Goal: Communication & Community: Participate in discussion

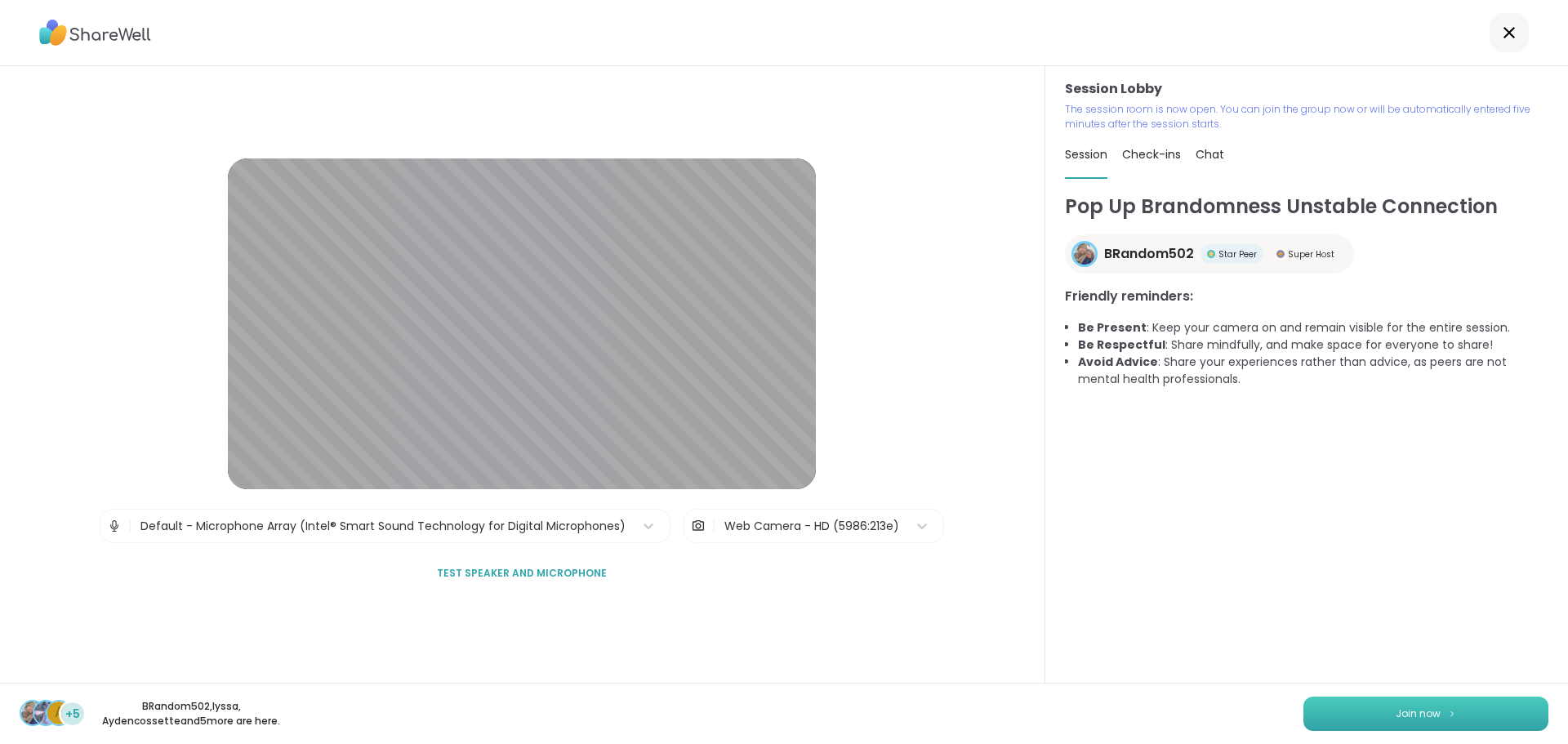
click at [1423, 716] on span "Join now" at bounding box center [1418, 714] width 45 height 15
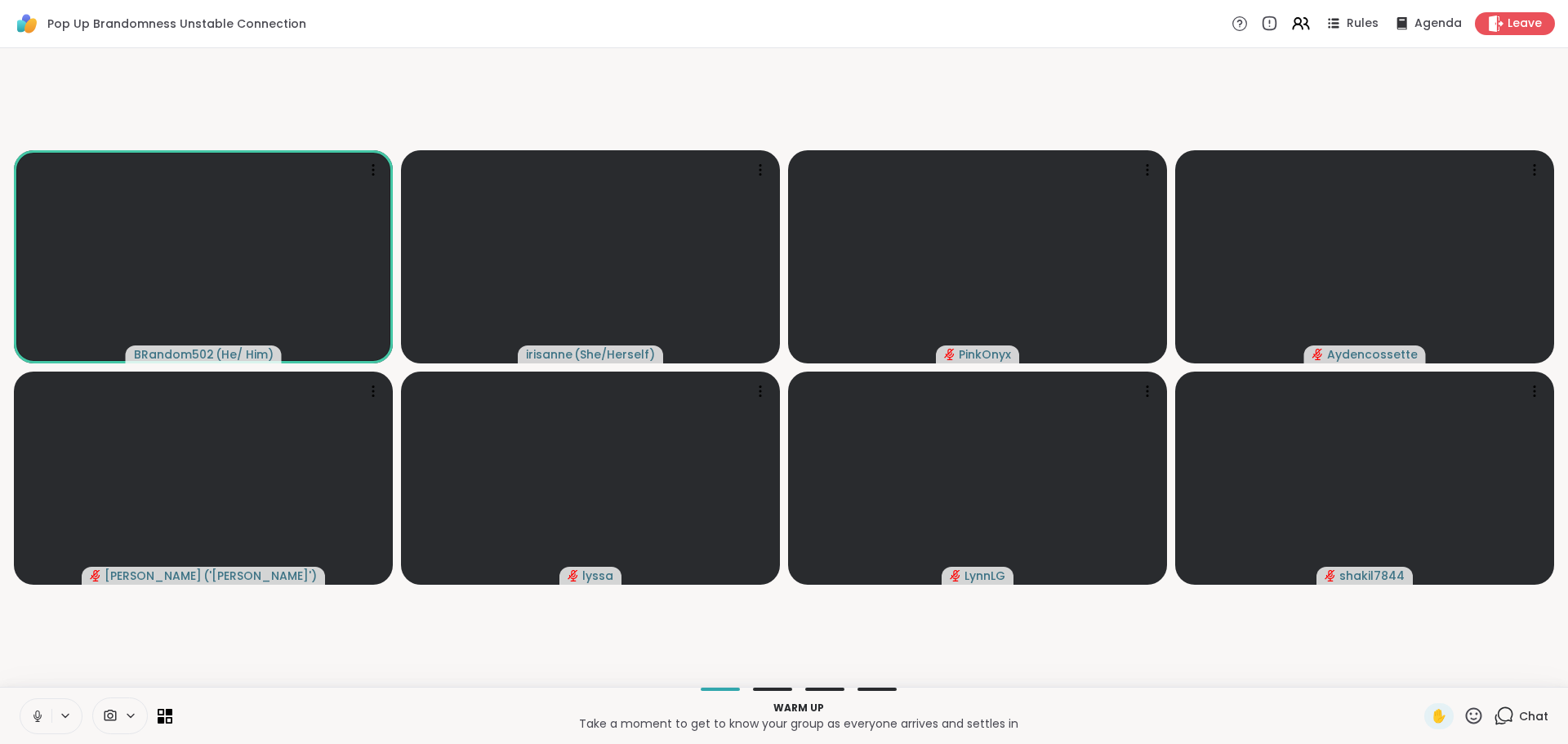
click at [29, 707] on button at bounding box center [36, 716] width 31 height 34
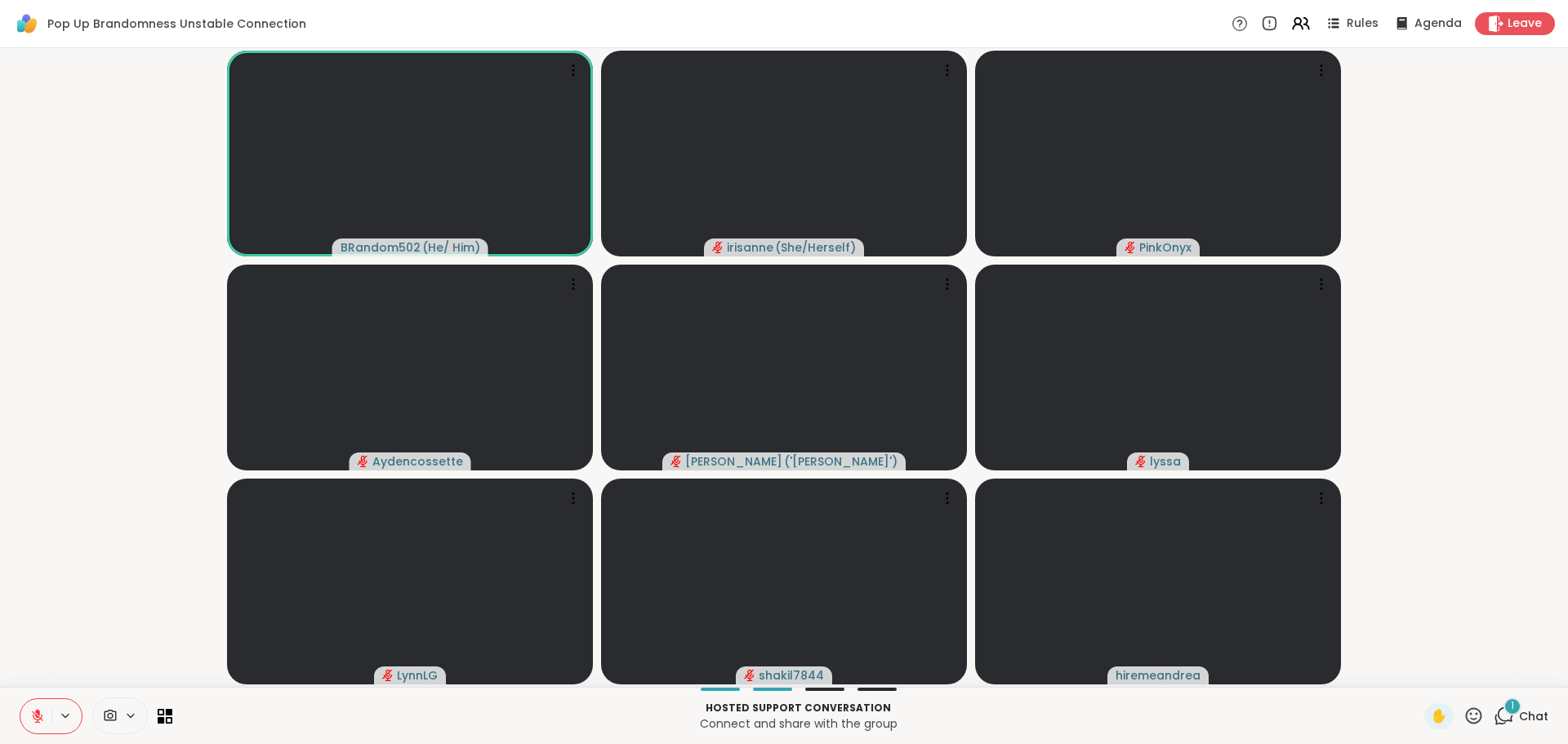
click at [551, 702] on p "Hosted support conversation" at bounding box center [798, 707] width 1233 height 15
click at [1497, 490] on video-player-container "BRandom502 ( He/ Him ) [PERSON_NAME] ( She/Herself ) PinkOnyx Aydencossette [PE…" at bounding box center [784, 368] width 1549 height 626
click at [1435, 281] on video-player-container "BRandom502 ( He/ Him ) [PERSON_NAME] ( She/Herself ) PinkOnyx Aydencossette [PE…" at bounding box center [784, 368] width 1549 height 626
